Goal: Information Seeking & Learning: Learn about a topic

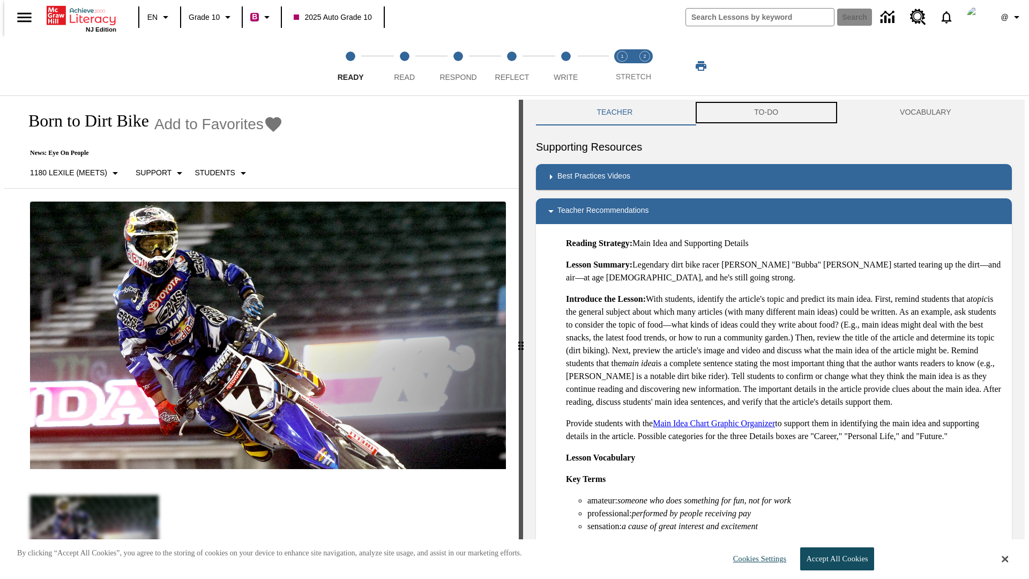
click at [767, 113] on button "TO-DO" at bounding box center [767, 113] width 146 height 26
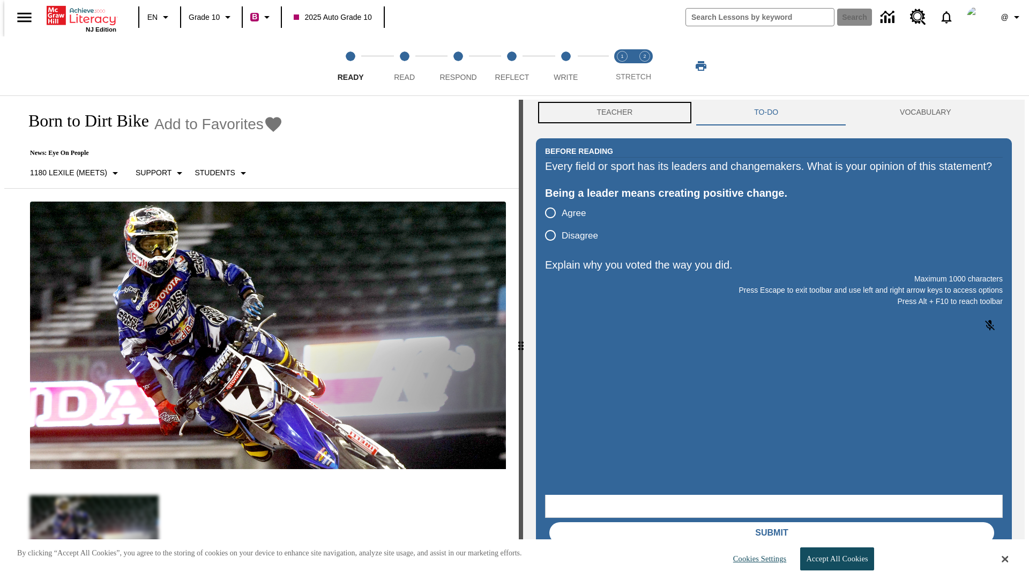
scroll to position [1, 0]
click at [612, 113] on button "Teacher" at bounding box center [615, 112] width 158 height 26
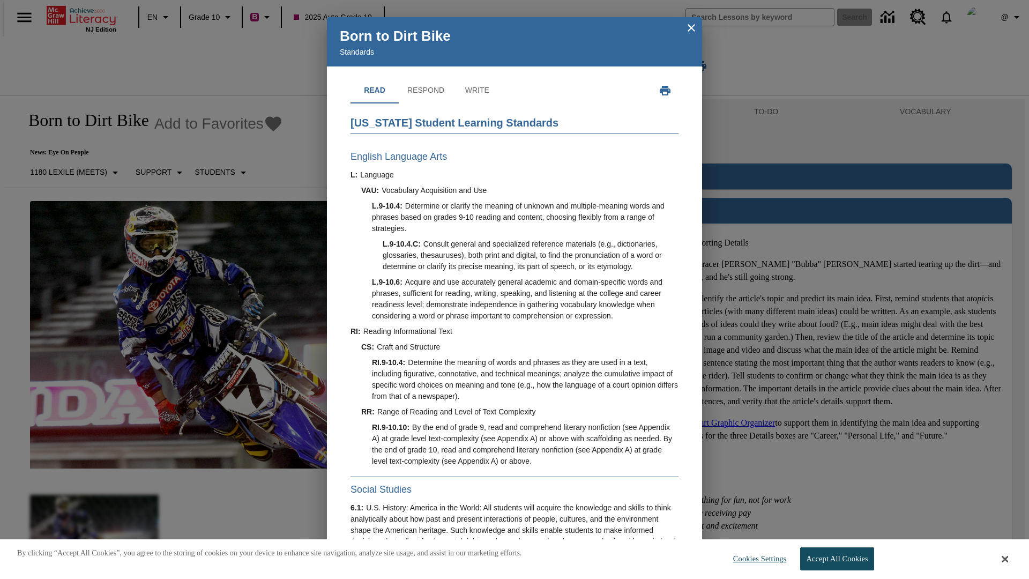
scroll to position [307, 0]
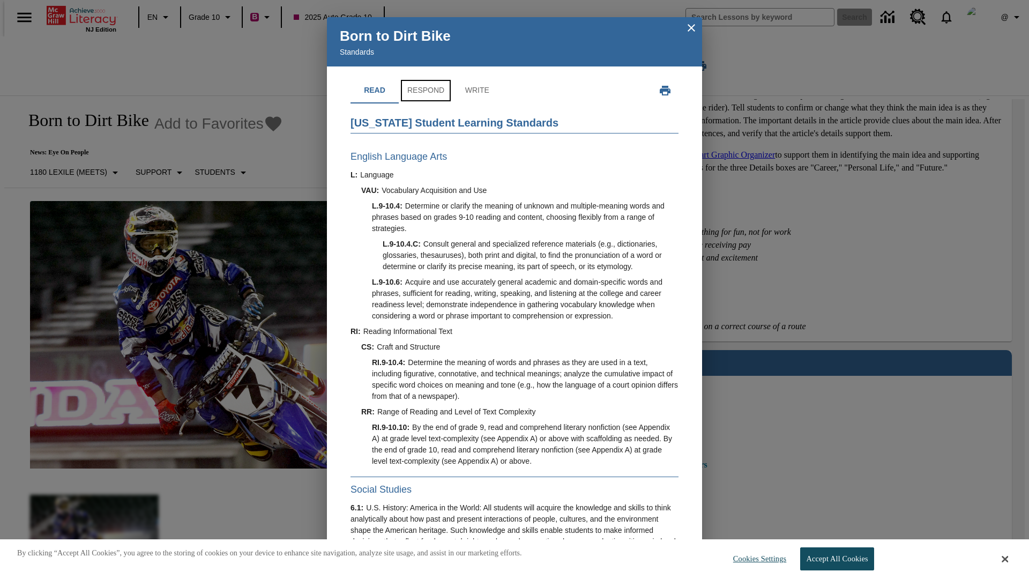
click at [425, 91] on button "Respond" at bounding box center [426, 91] width 54 height 26
